Goal: Find contact information: Find contact information

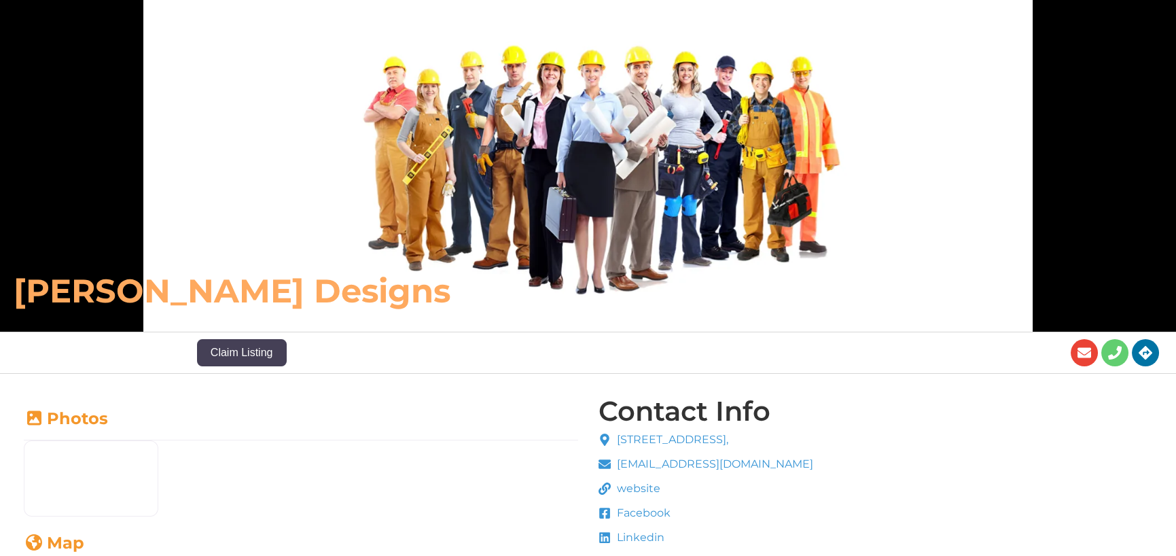
scroll to position [199, 0]
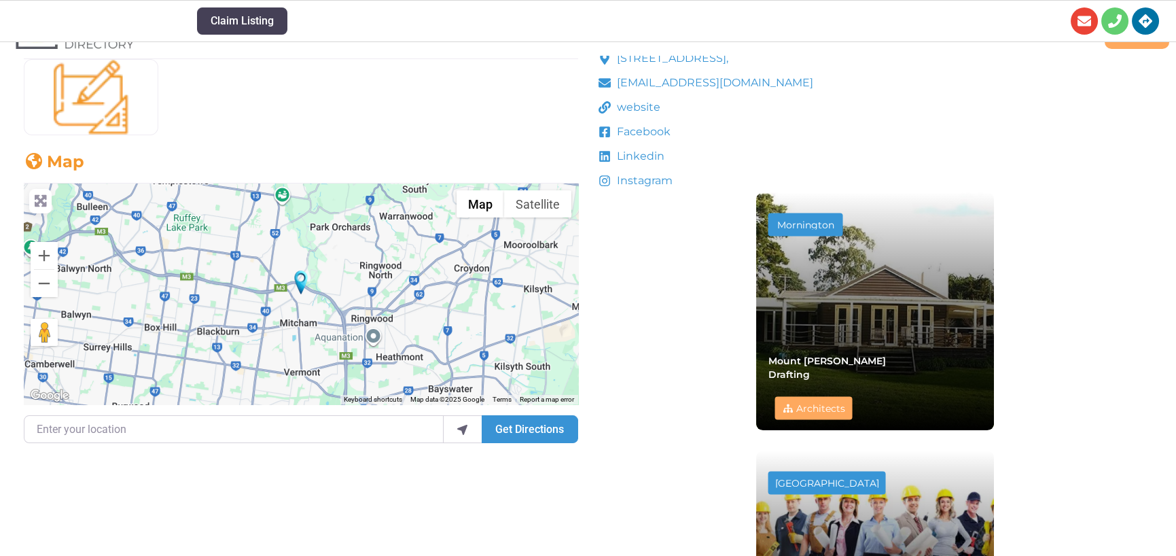
scroll to position [406, 0]
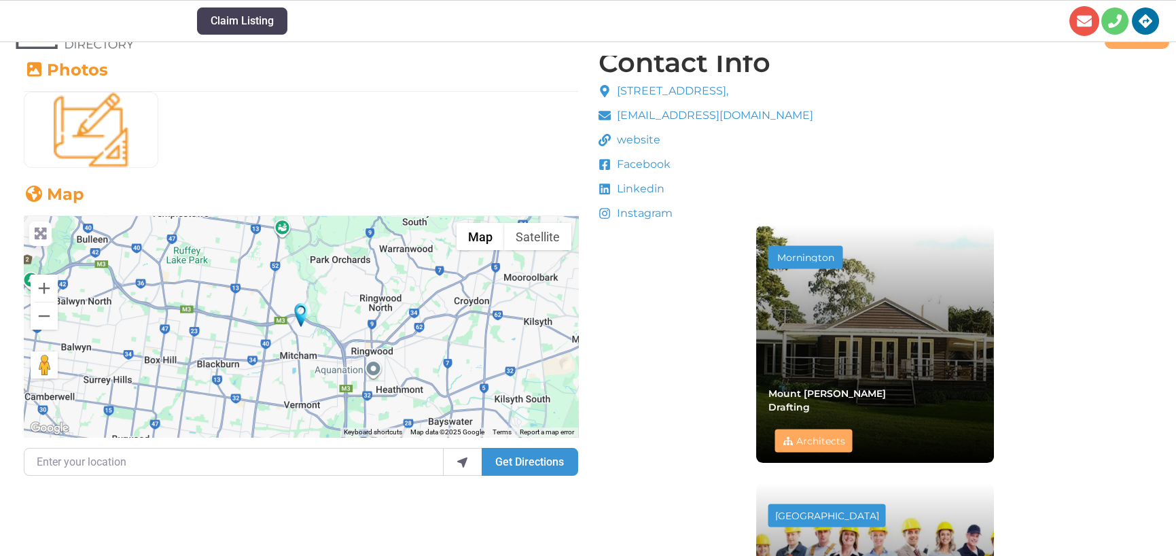
click at [1084, 29] on link "Envelope" at bounding box center [1084, 21] width 30 height 30
